Goal: Task Accomplishment & Management: Complete application form

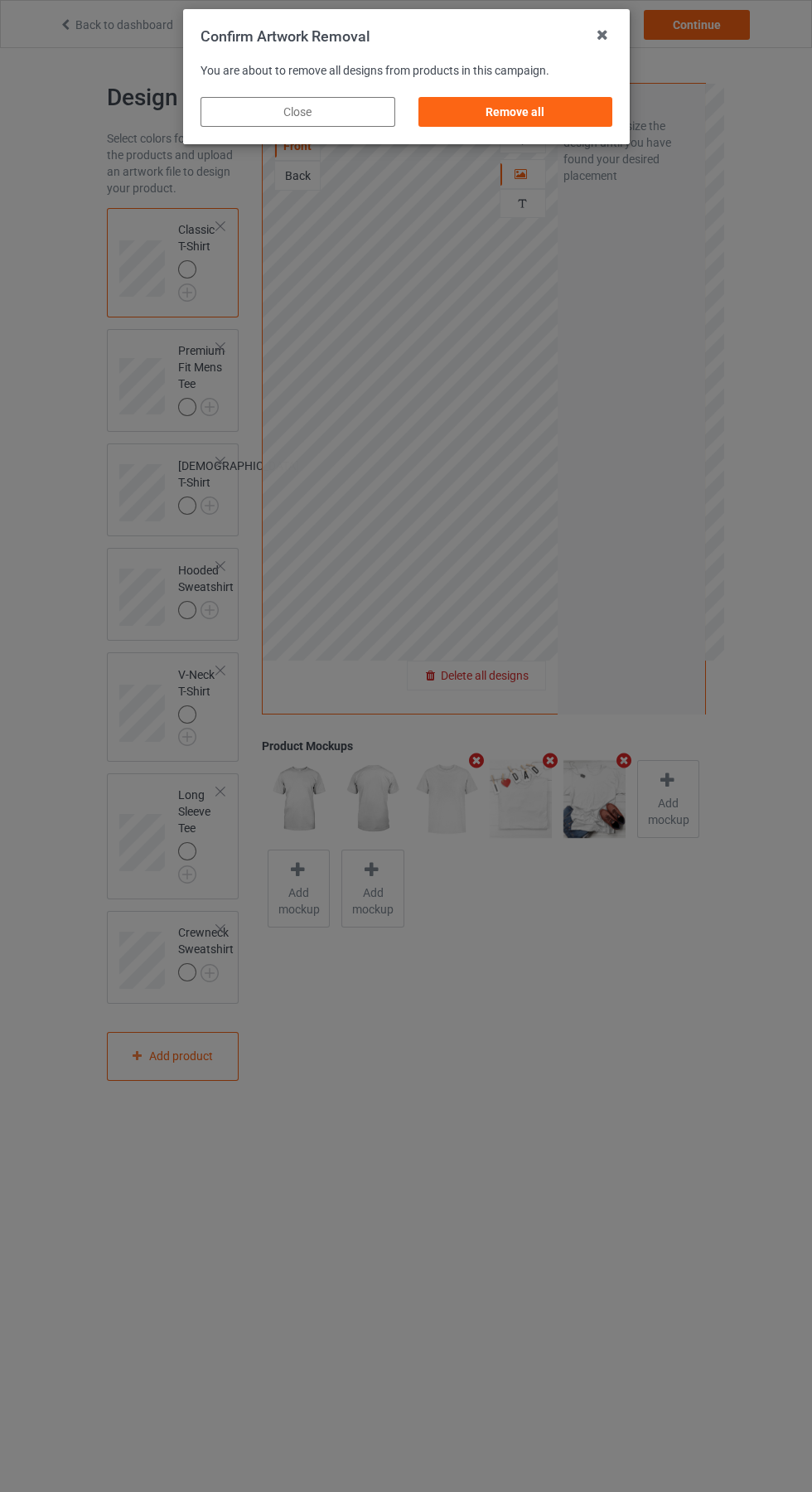
click at [530, 122] on div "Remove all" at bounding box center [515, 111] width 195 height 30
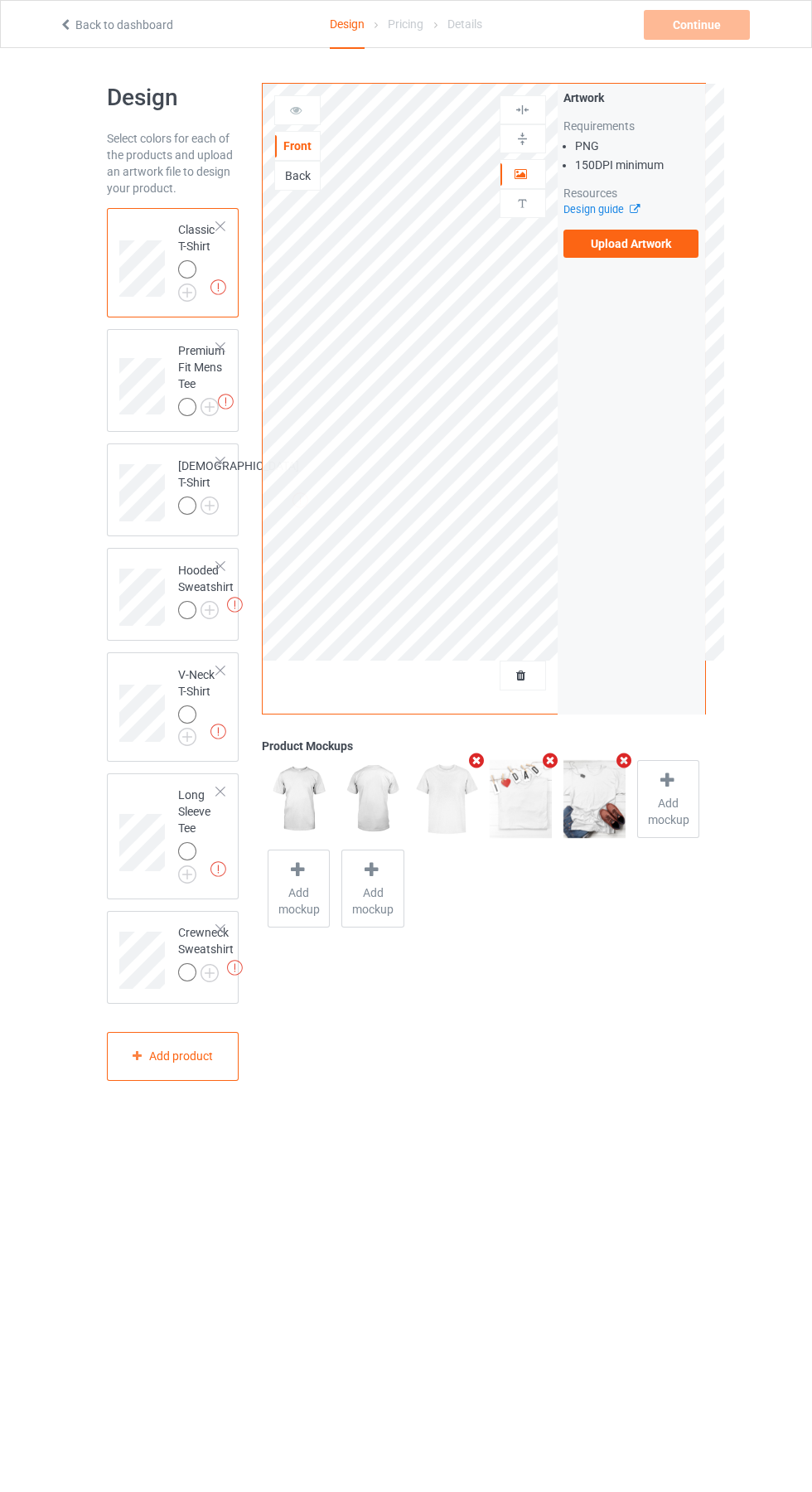
click at [669, 250] on label "Upload Artwork" at bounding box center [631, 243] width 136 height 28
click at [0, 0] on input "Upload Artwork" at bounding box center [0, 0] width 0 height 0
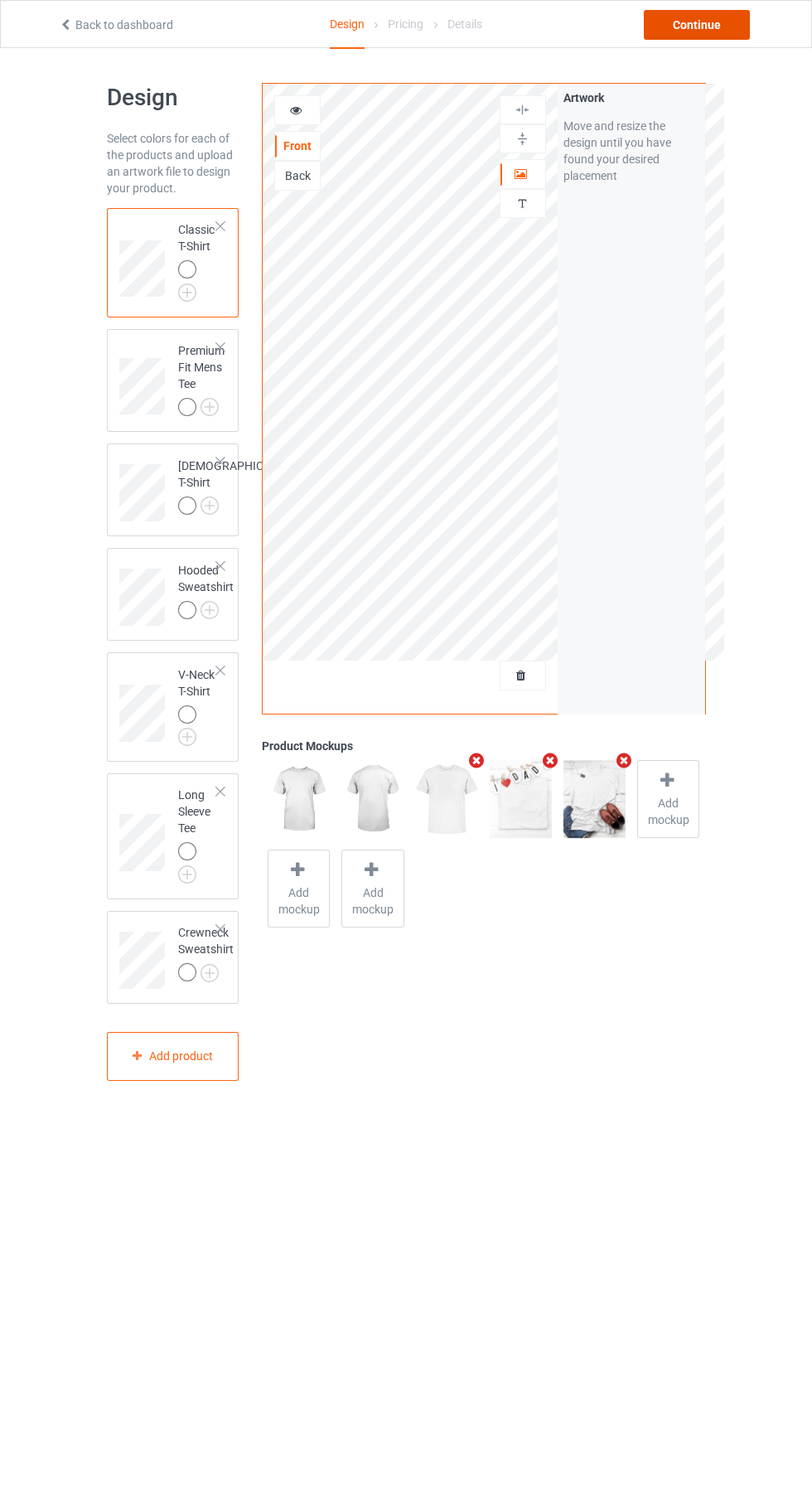
click at [710, 23] on div "Continue" at bounding box center [697, 24] width 106 height 30
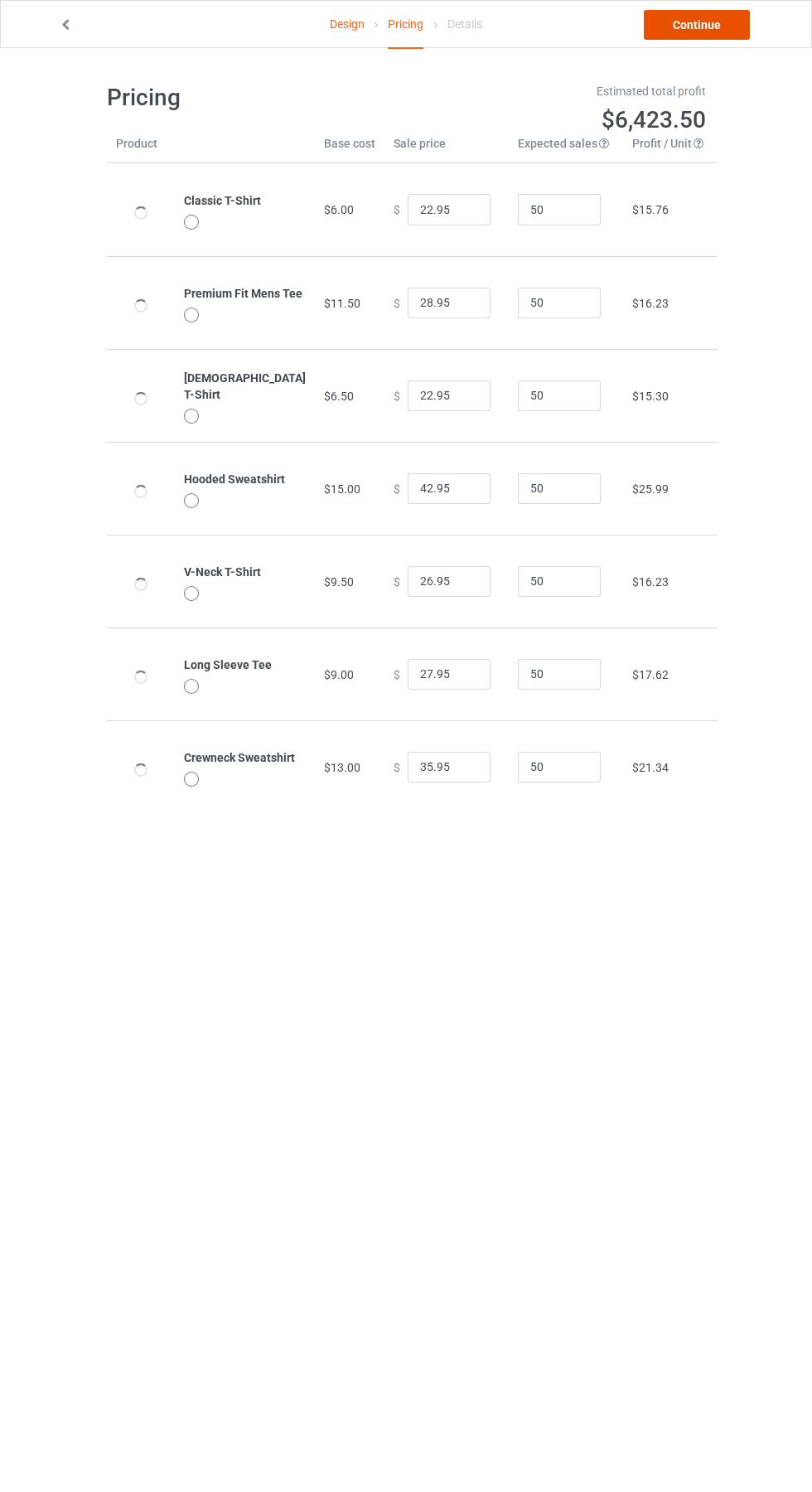
click at [733, 19] on link "Continue" at bounding box center [697, 24] width 106 height 30
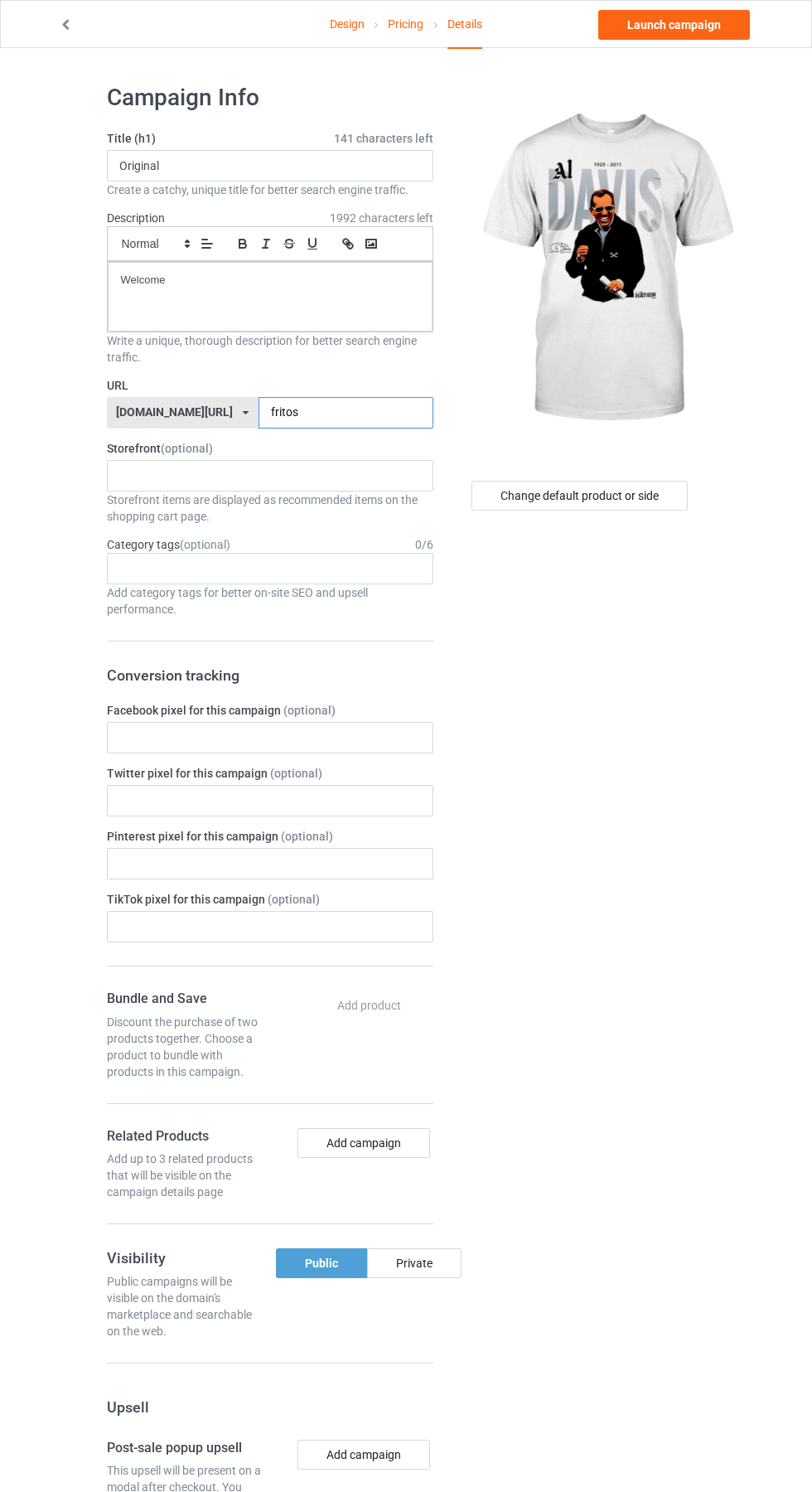
click at [344, 418] on input "fritos" at bounding box center [345, 412] width 175 height 31
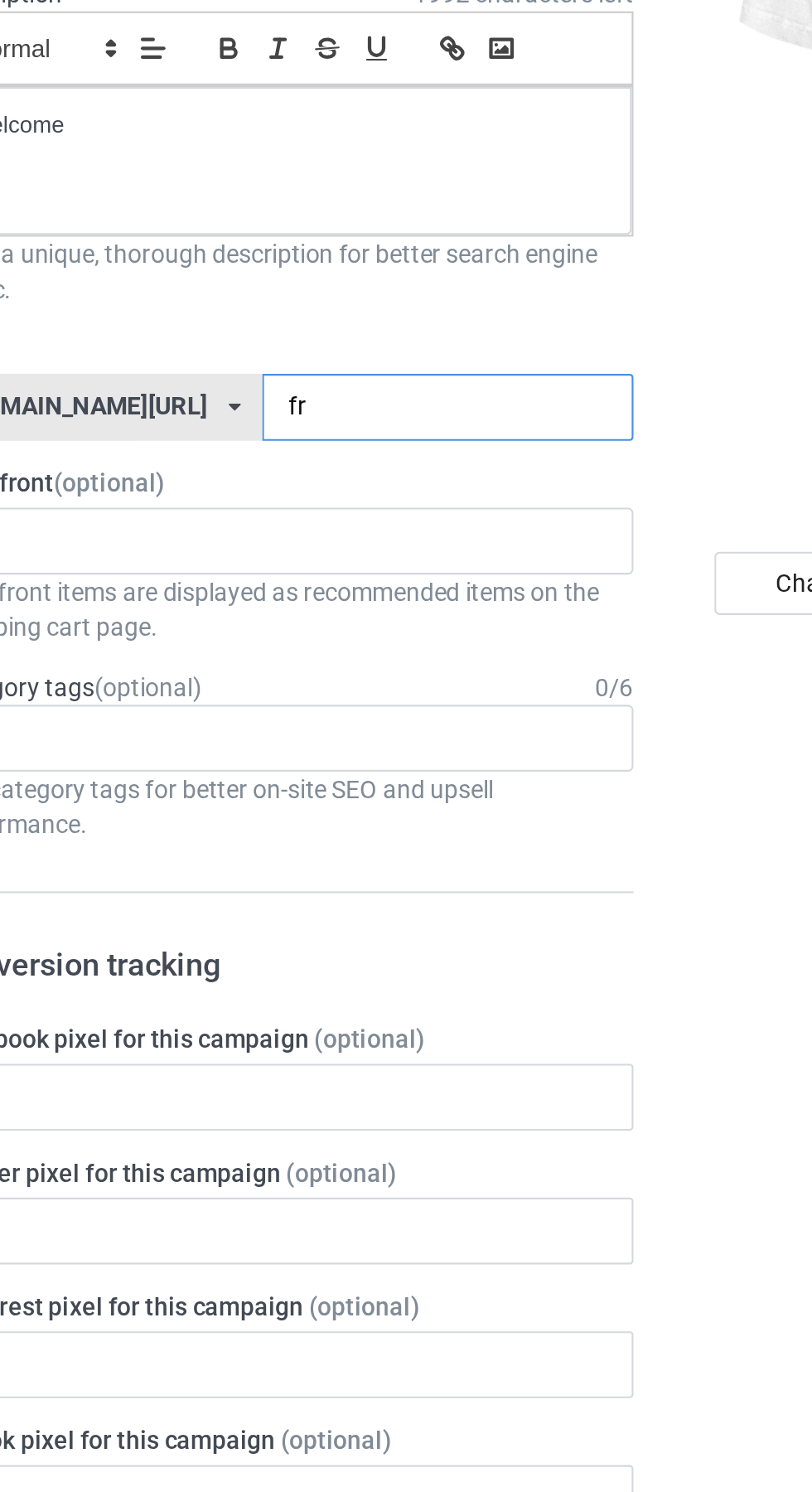
type input "f"
type input "[PERSON_NAME]"
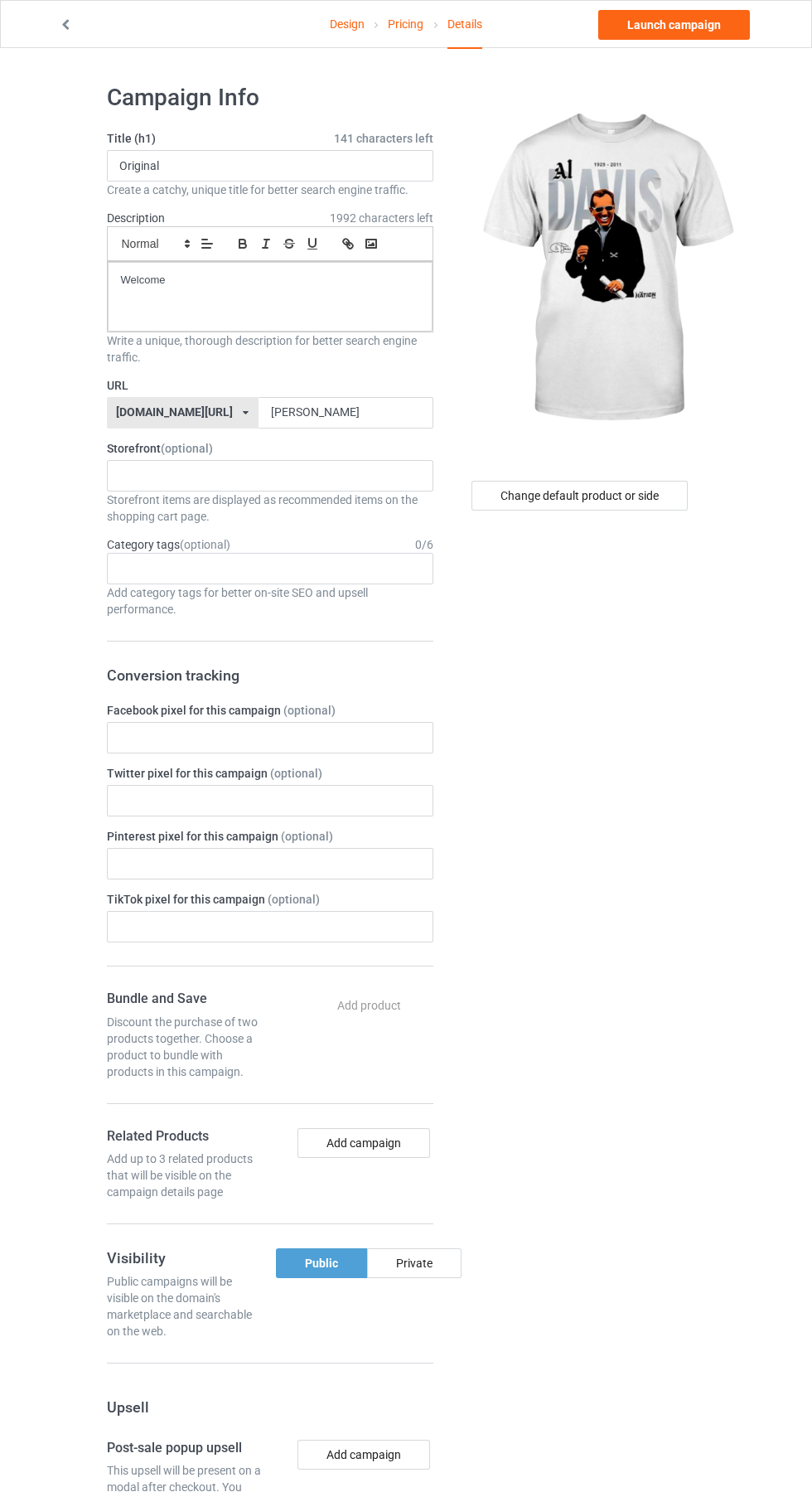
click at [68, 24] on icon at bounding box center [66, 23] width 14 height 12
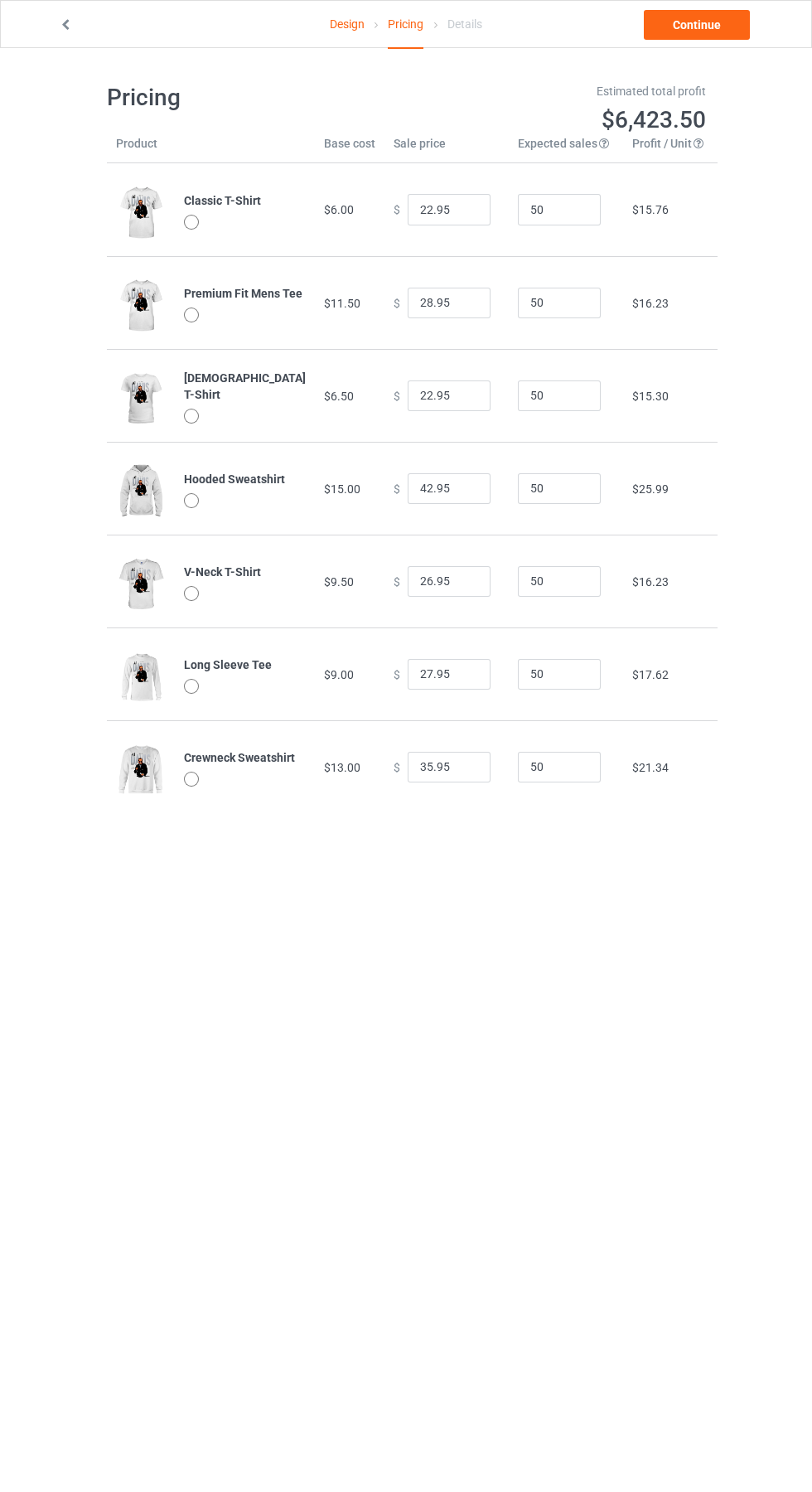
click at [66, 22] on icon at bounding box center [66, 23] width 14 height 12
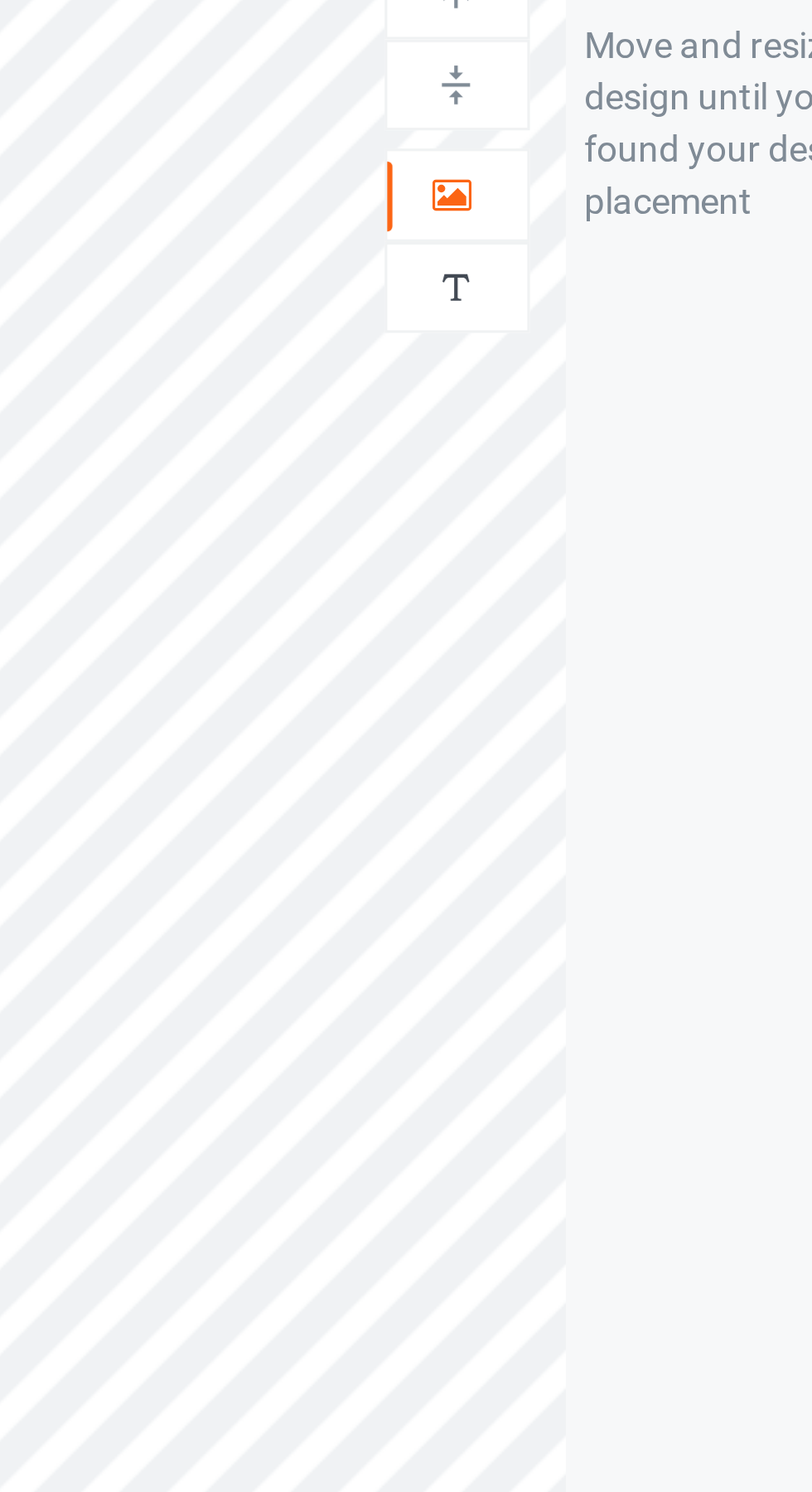
click at [528, 174] on div at bounding box center [522, 174] width 45 height 17
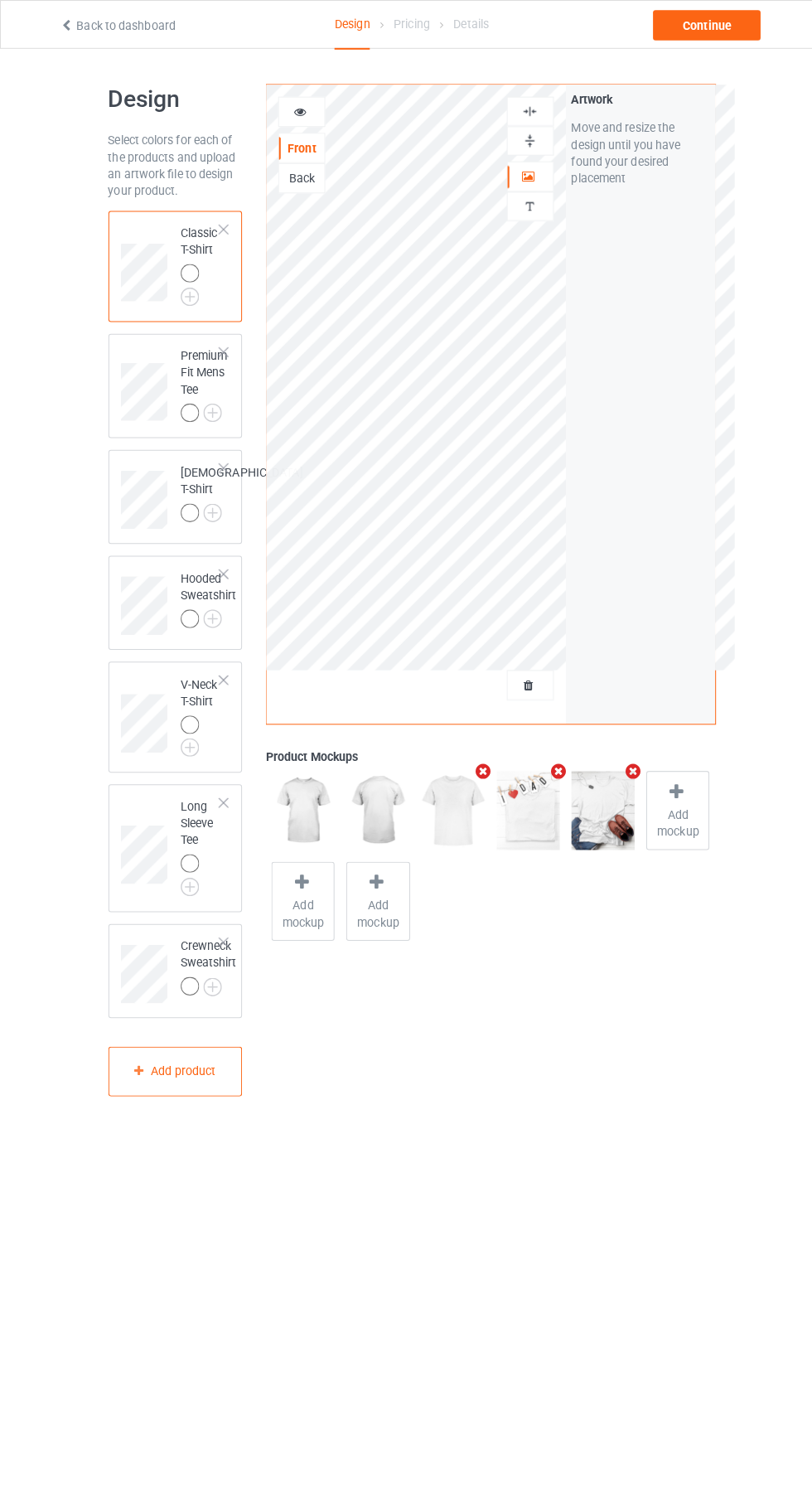
click at [0, 0] on img at bounding box center [0, 0] width 0 height 0
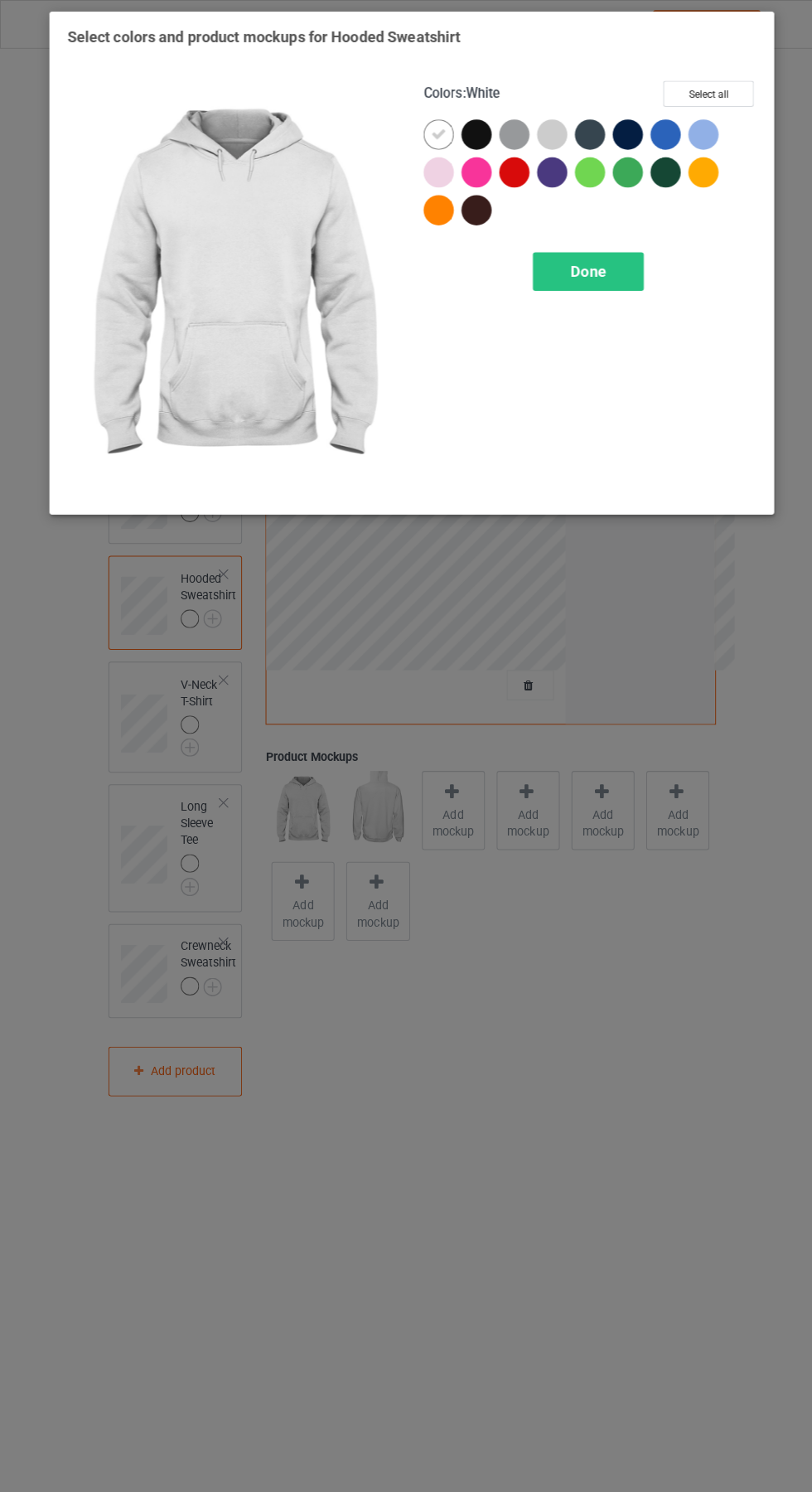
click at [592, 262] on span "Done" at bounding box center [580, 267] width 35 height 18
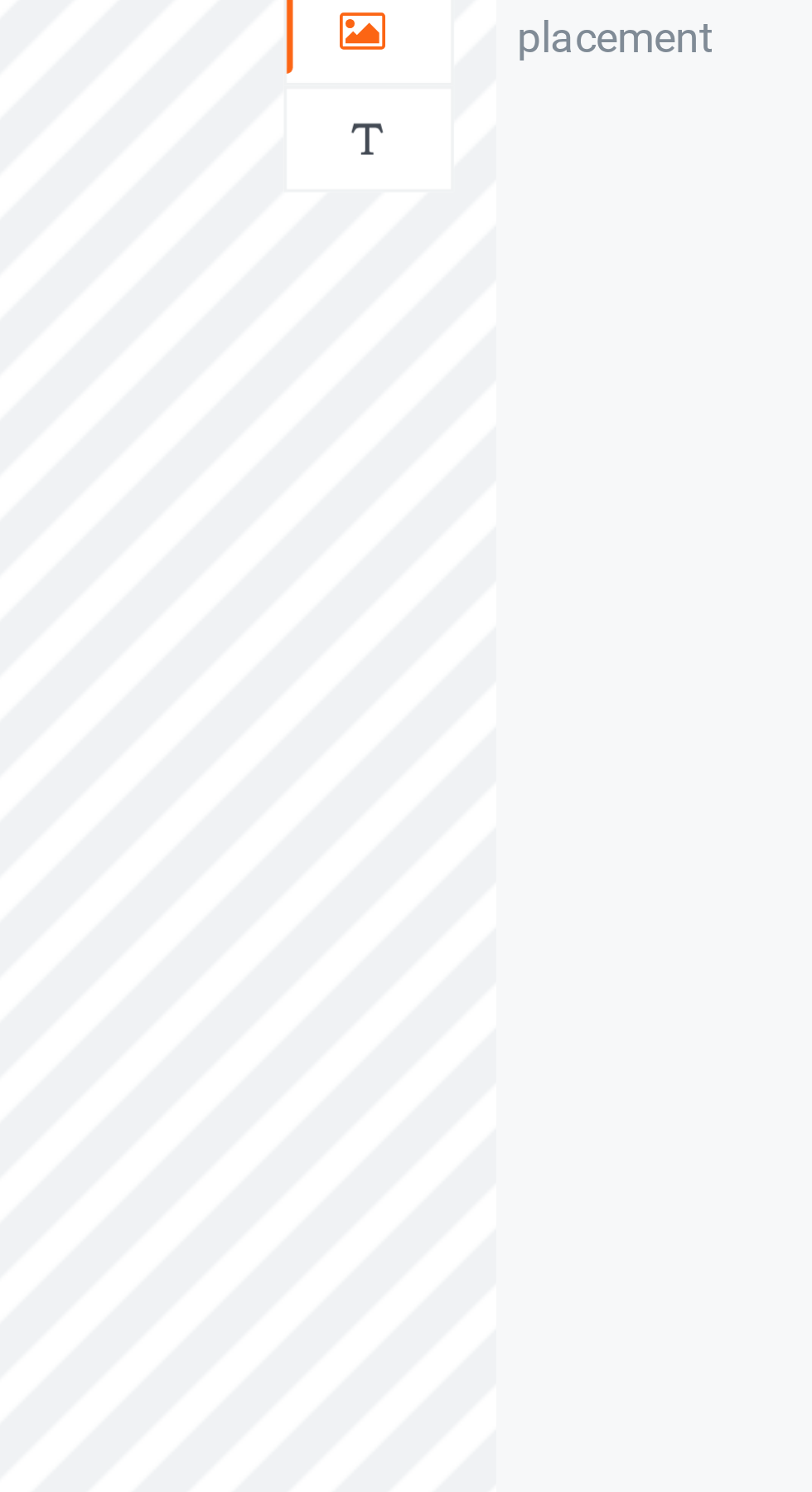
click at [522, 175] on icon at bounding box center [522, 171] width 14 height 12
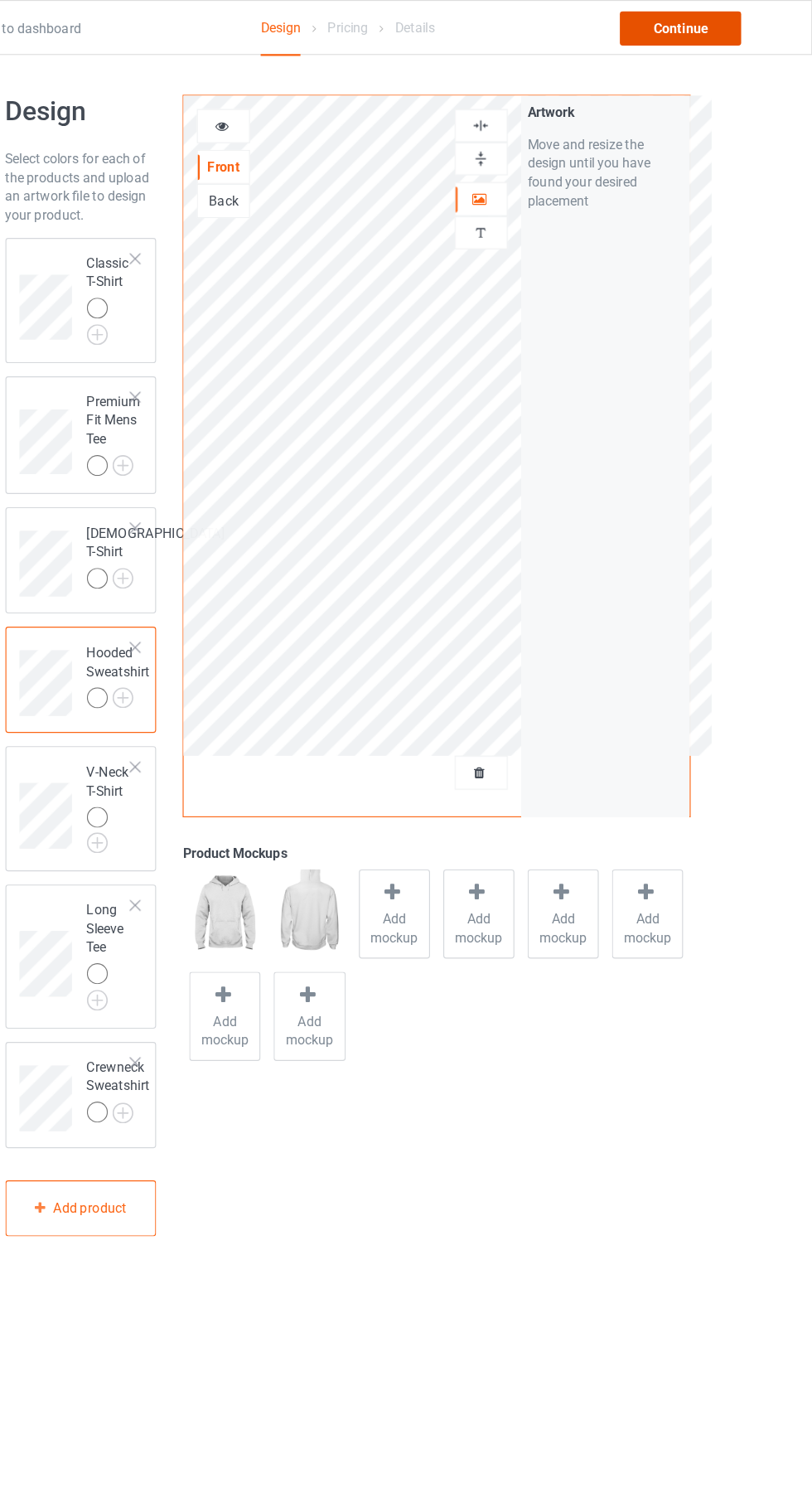
click at [717, 24] on div "Continue" at bounding box center [697, 24] width 106 height 30
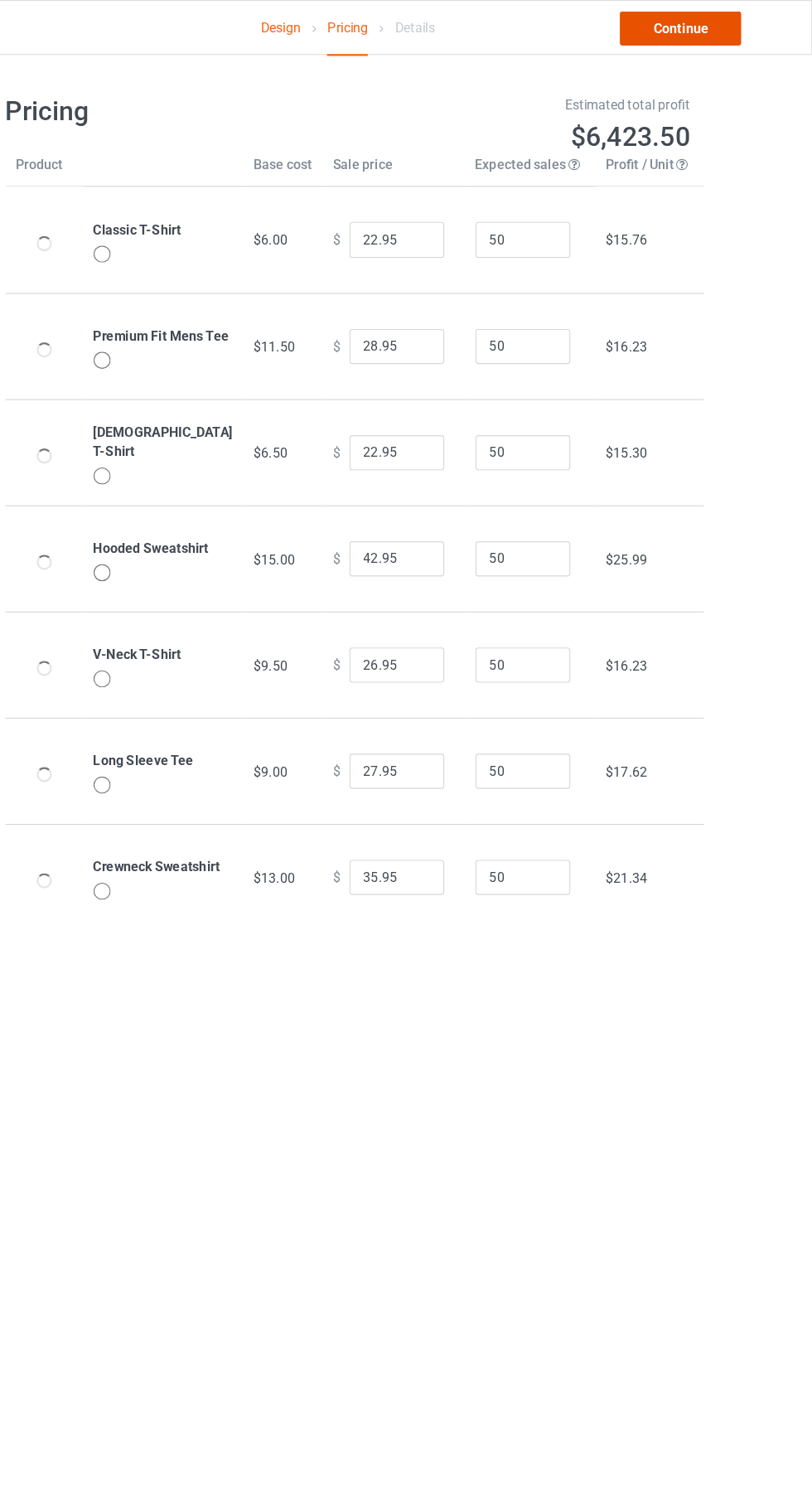
click at [728, 34] on link "Continue" at bounding box center [697, 24] width 106 height 30
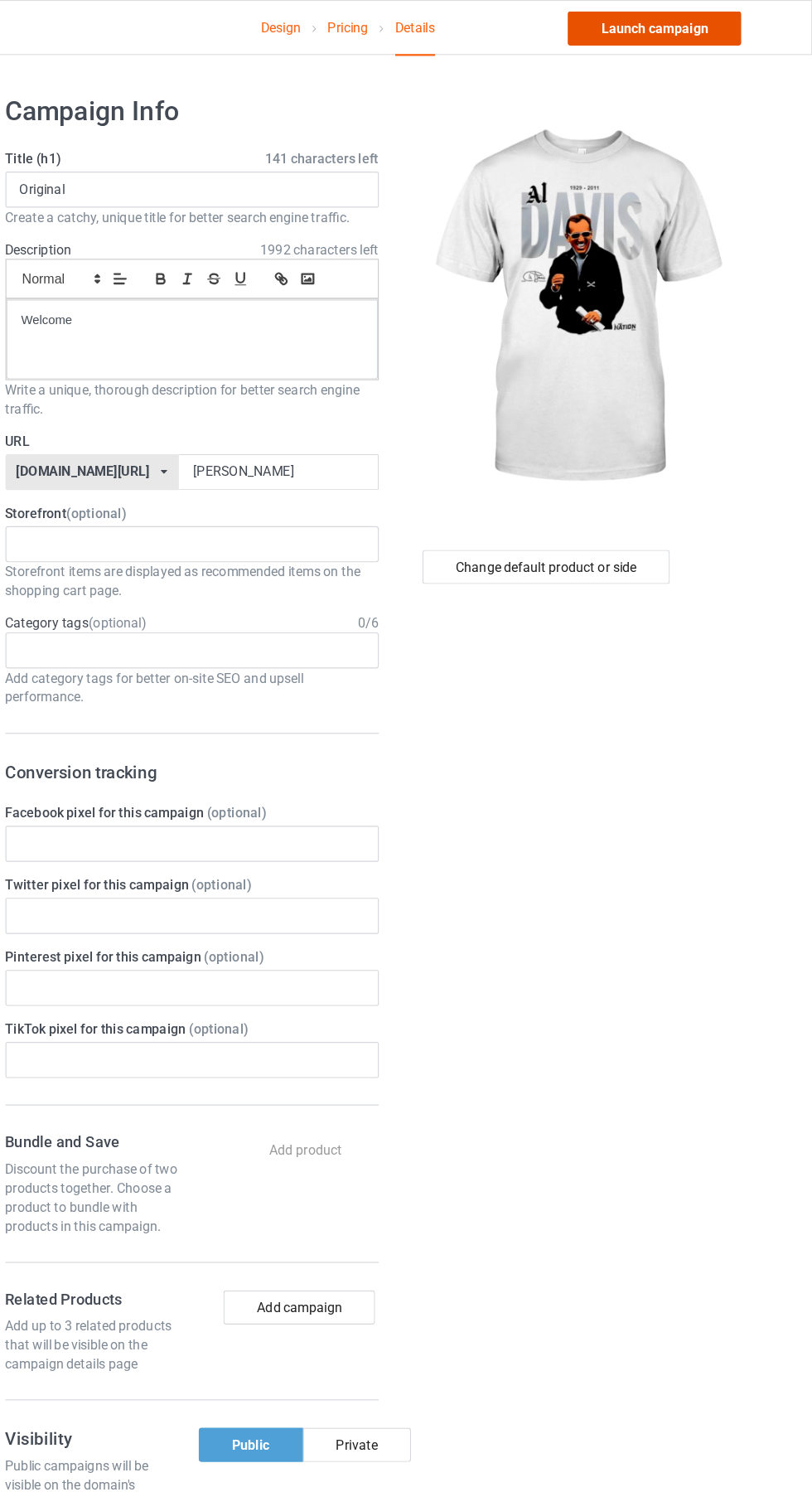
click at [706, 28] on link "Launch campaign" at bounding box center [674, 24] width 152 height 30
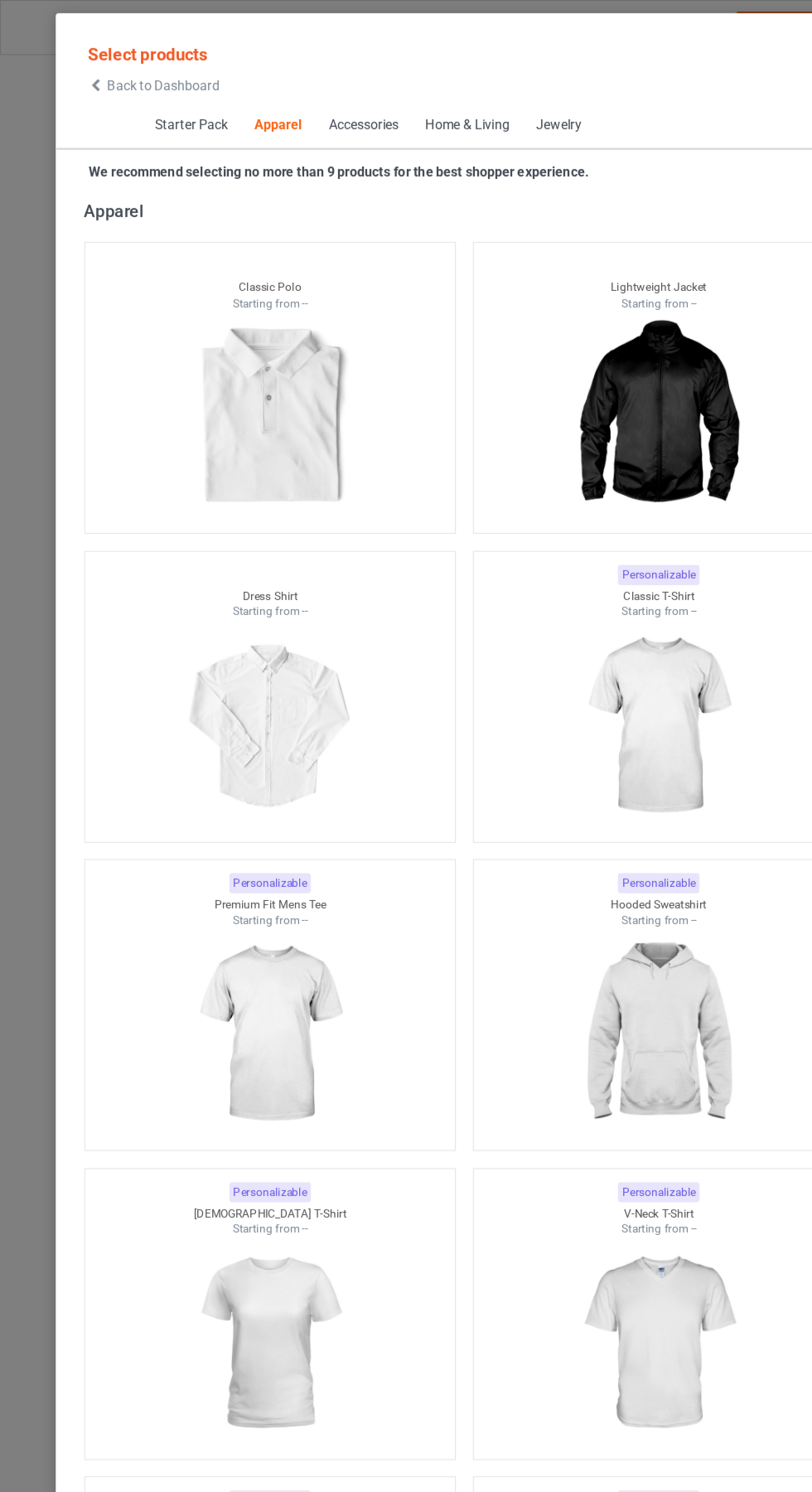
click at [84, 74] on icon at bounding box center [84, 74] width 14 height 12
